Goal: Task Accomplishment & Management: Manage account settings

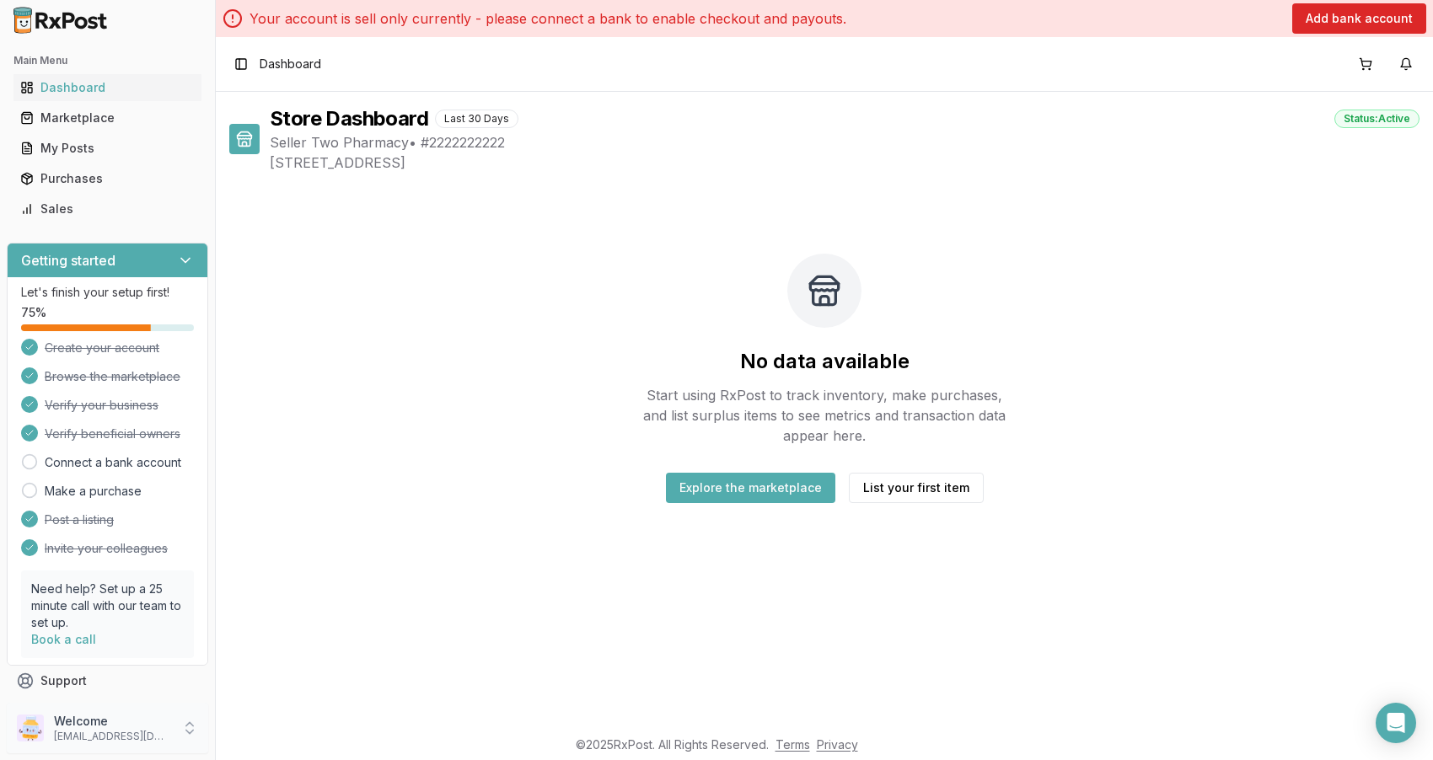
click at [158, 734] on p "[EMAIL_ADDRESS][DOMAIN_NAME]" at bounding box center [112, 736] width 117 height 13
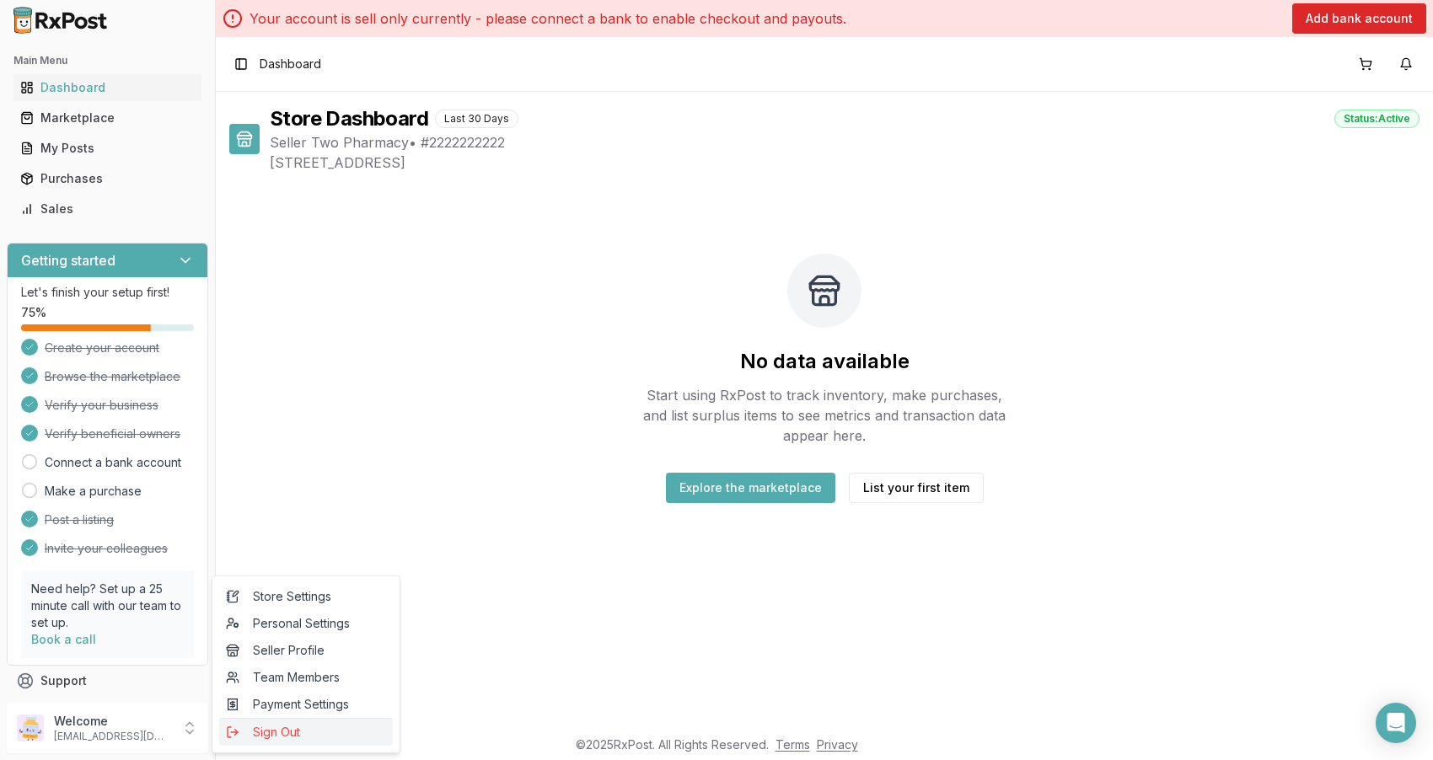
click at [256, 727] on span "Sign Out" at bounding box center [306, 732] width 160 height 17
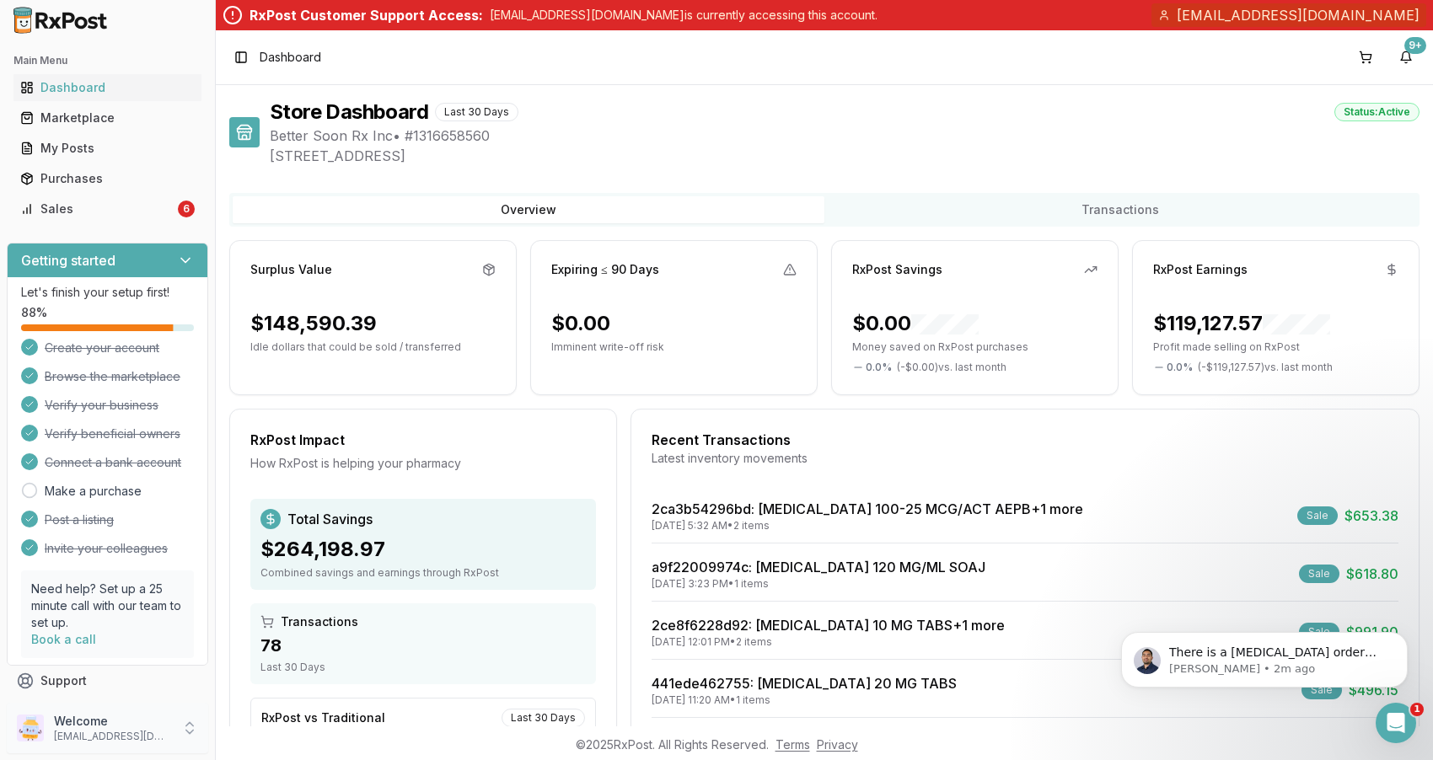
click at [187, 731] on icon at bounding box center [189, 728] width 17 height 17
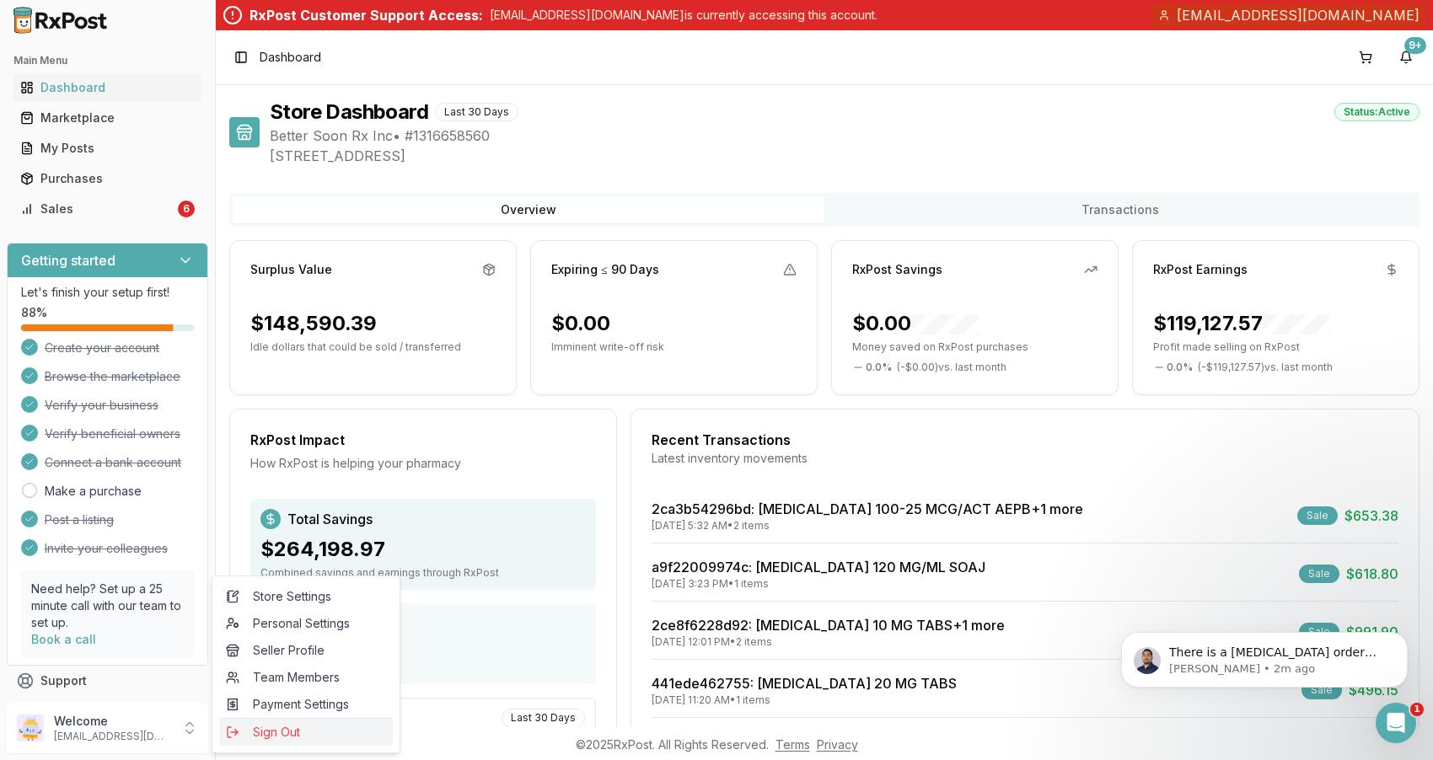
click at [272, 735] on span "Sign Out" at bounding box center [306, 732] width 160 height 17
